Goal: Information Seeking & Learning: Learn about a topic

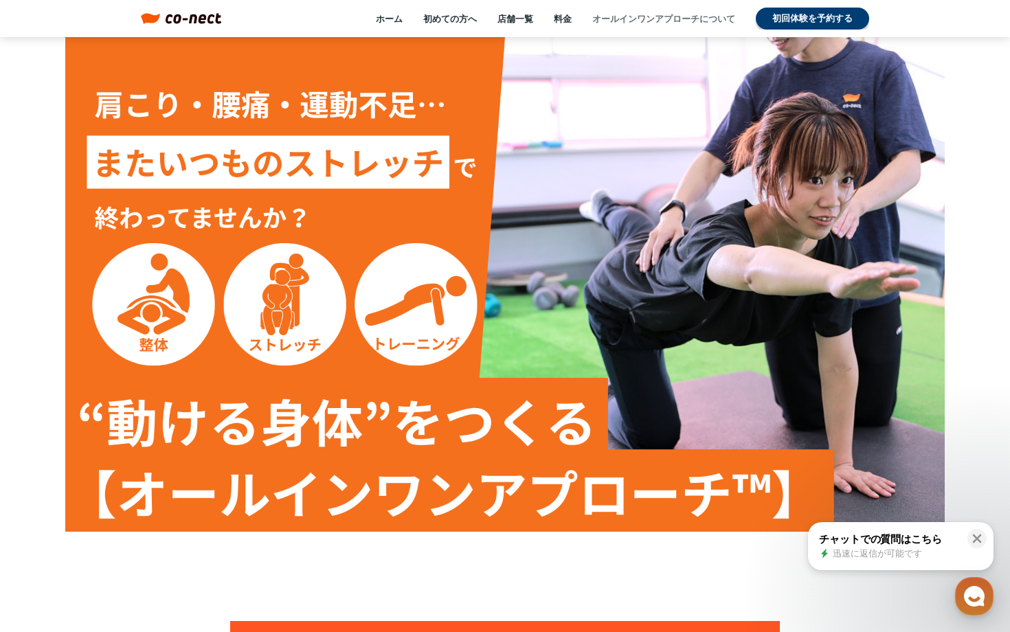
click at [635, 19] on link "オールインワンアプローチについて" at bounding box center [663, 18] width 143 height 12
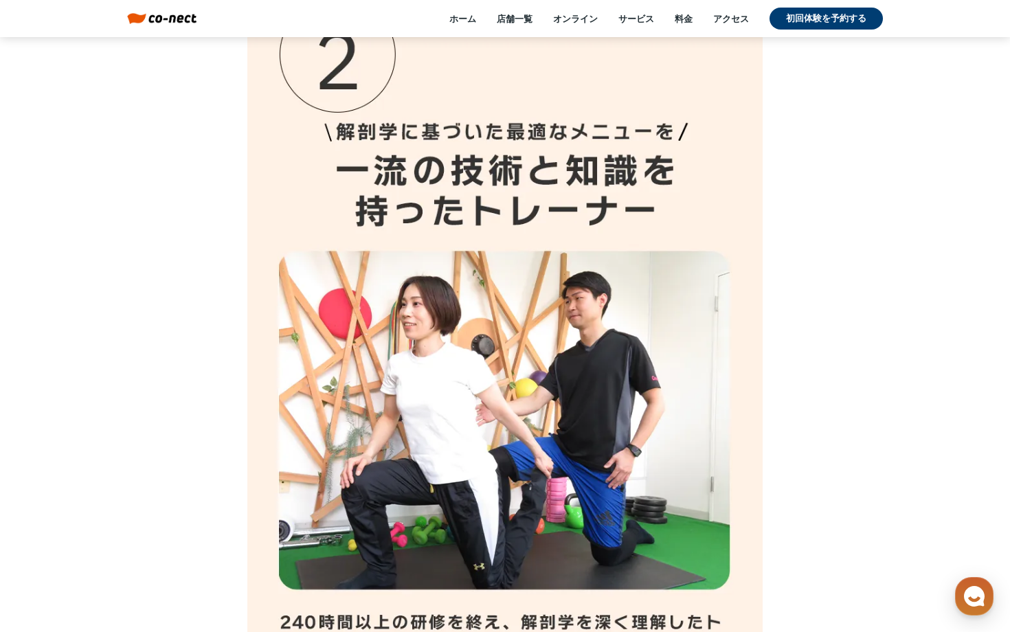
scroll to position [8409, 0]
